Goal: Book appointment/travel/reservation

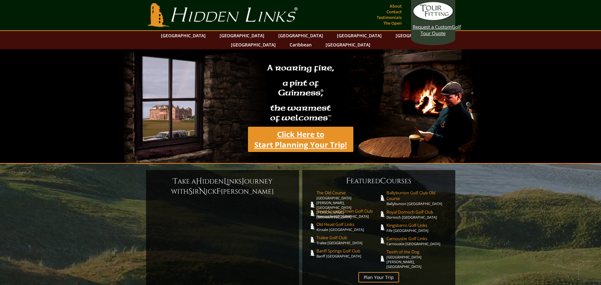
click at [297, 136] on link "Click Here to Start Planning Your Trip!" at bounding box center [300, 138] width 105 height 25
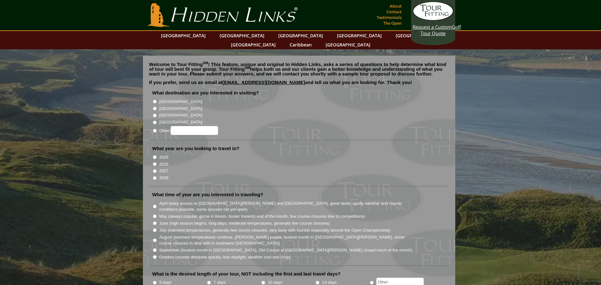
click at [165, 105] on label "[GEOGRAPHIC_DATA]" at bounding box center [180, 108] width 43 height 6
click at [157, 106] on input "[GEOGRAPHIC_DATA]" at bounding box center [155, 108] width 4 height 4
radio input "true"
click at [226, 14] on link "Hidden Links Golf" at bounding box center [222, 15] width 153 height 24
